Goal: Task Accomplishment & Management: Complete application form

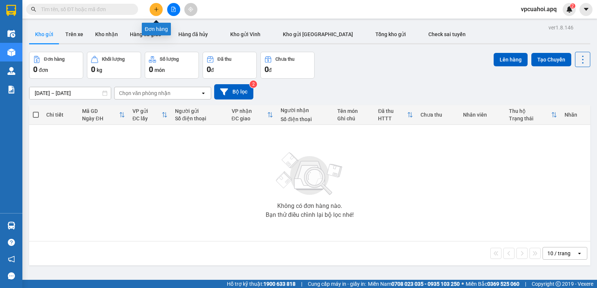
click at [156, 8] on icon "plus" at bounding box center [156, 9] width 5 height 5
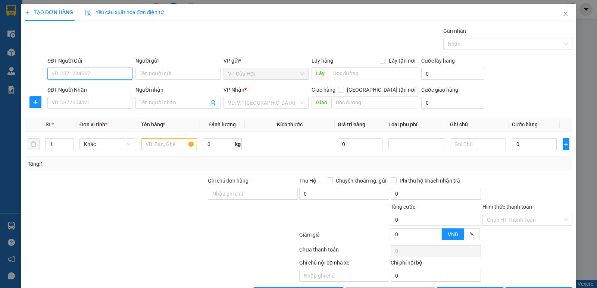
click at [61, 74] on input "SĐT Người Gửi" at bounding box center [89, 74] width 85 height 12
type input "0383286113"
click at [63, 88] on div "0383286113 - cô lợi" at bounding box center [88, 89] width 75 height 8
type input "cô lợi"
type input "0383286113"
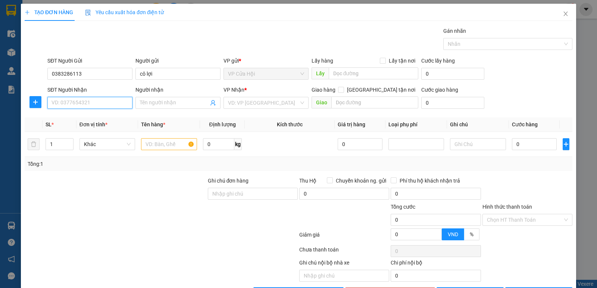
click at [72, 100] on input "SĐT Người Nhận" at bounding box center [89, 103] width 85 height 12
click at [80, 117] on div "0986684830 - ca sĩ [PERSON_NAME]" at bounding box center [93, 118] width 85 height 8
type input "0986684830"
type input "ca sĩ [PERSON_NAME]"
checkbox input "true"
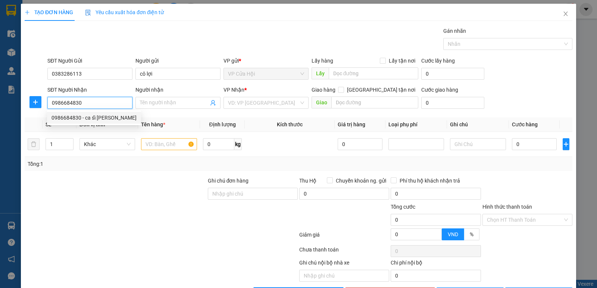
type input "tòa nhà hh2 ,[STREET_ADDRESS][PERSON_NAME]"
type input "50.000"
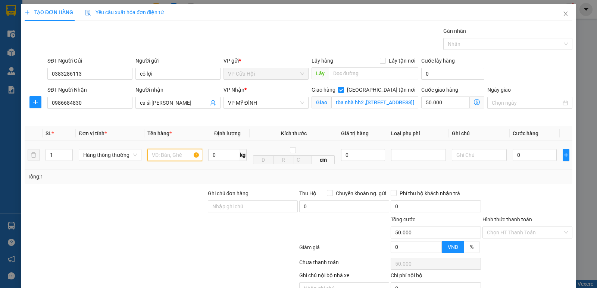
click at [167, 157] on input "text" at bounding box center [174, 155] width 55 height 12
type input "thực phẩm đông"
click at [252, 27] on div "Gói vận chuyển * Tiêu chuẩn Gán nhãn Nhãn" at bounding box center [310, 40] width 528 height 26
click at [355, 46] on div "Gói vận chuyển * Tiêu chuẩn Gán nhãn Nhãn" at bounding box center [310, 40] width 528 height 26
click at [474, 101] on icon "dollar-circle" at bounding box center [477, 102] width 6 height 6
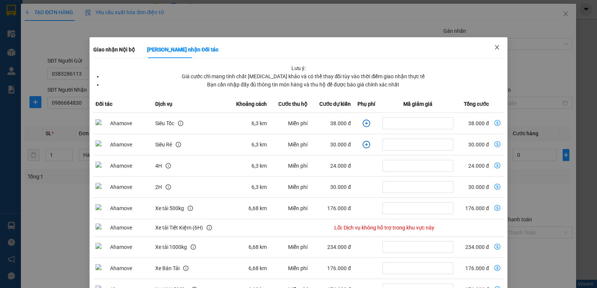
click at [495, 49] on icon "close" at bounding box center [497, 47] width 4 height 4
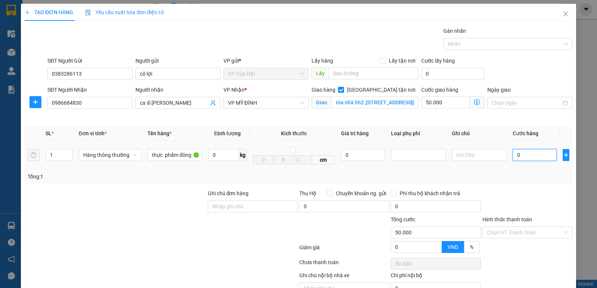
click at [523, 154] on input "0" at bounding box center [535, 155] width 44 height 12
type input "4"
type input "50.004"
type input "40"
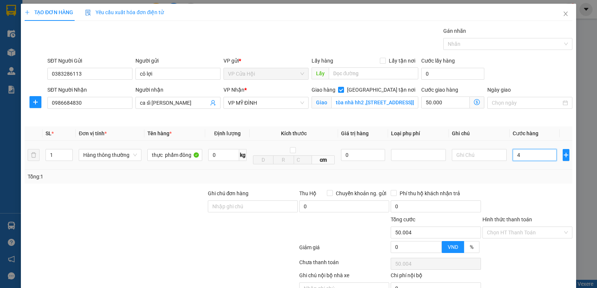
type input "50.040"
type input "40.000"
type input "90.000"
click at [518, 178] on div "Tổng: 1" at bounding box center [299, 177] width 542 height 8
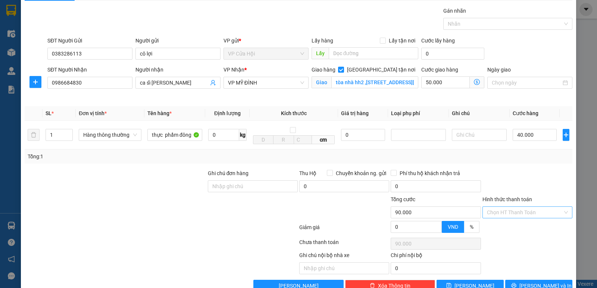
scroll to position [39, 0]
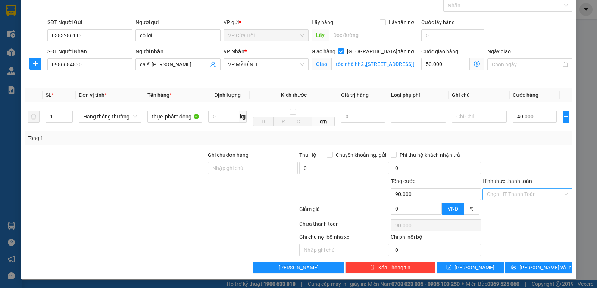
click at [521, 191] on input "Hình thức thanh toán" at bounding box center [525, 194] width 76 height 11
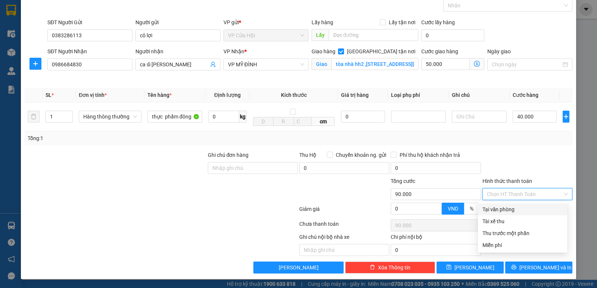
click at [506, 210] on div "Tại văn phòng" at bounding box center [522, 210] width 80 height 8
type input "0"
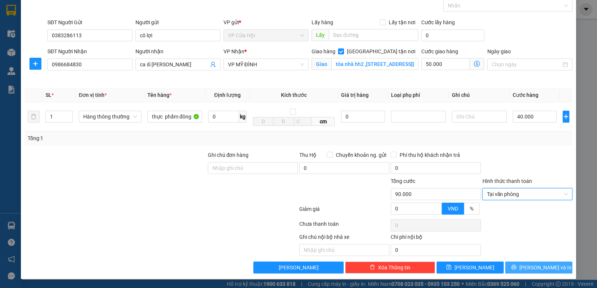
click at [531, 268] on span "[PERSON_NAME] và In" at bounding box center [545, 268] width 52 height 8
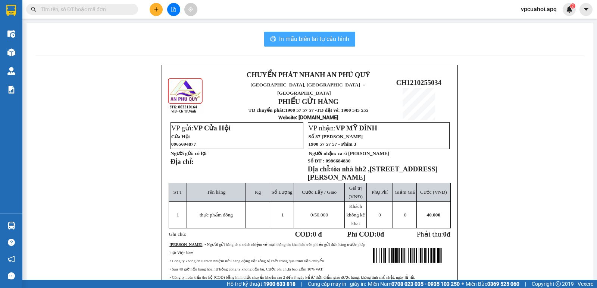
click at [320, 41] on span "In mẫu biên lai tự cấu hình" at bounding box center [314, 38] width 70 height 9
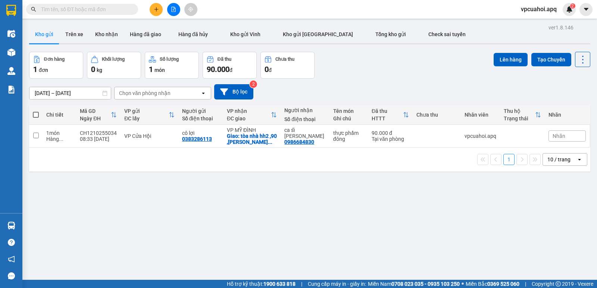
click at [381, 72] on div "Đơn hàng 1 đơn Khối lượng 0 kg Số lượng 1 món Đã thu 90.000 đ Chưa thu 0 đ Lên …" at bounding box center [309, 65] width 561 height 27
